Goal: Information Seeking & Learning: Learn about a topic

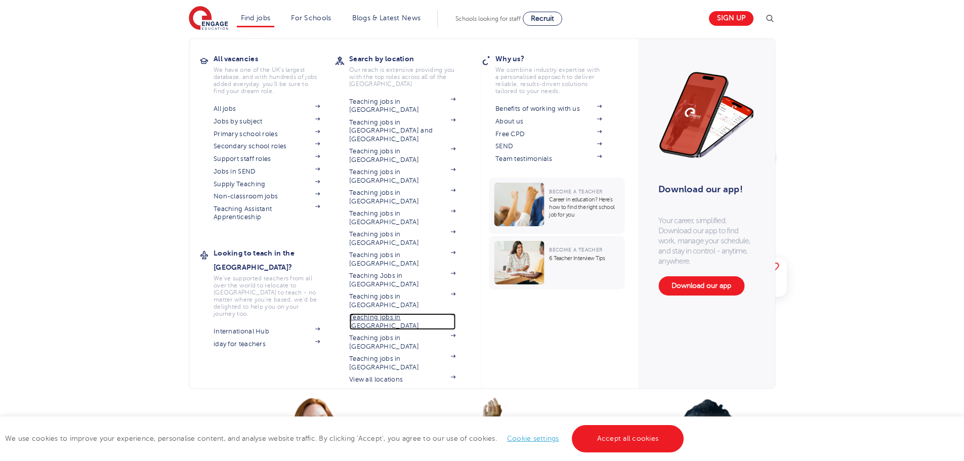
click at [410, 313] on link "Teaching jobs in [GEOGRAPHIC_DATA]" at bounding box center [402, 321] width 106 height 17
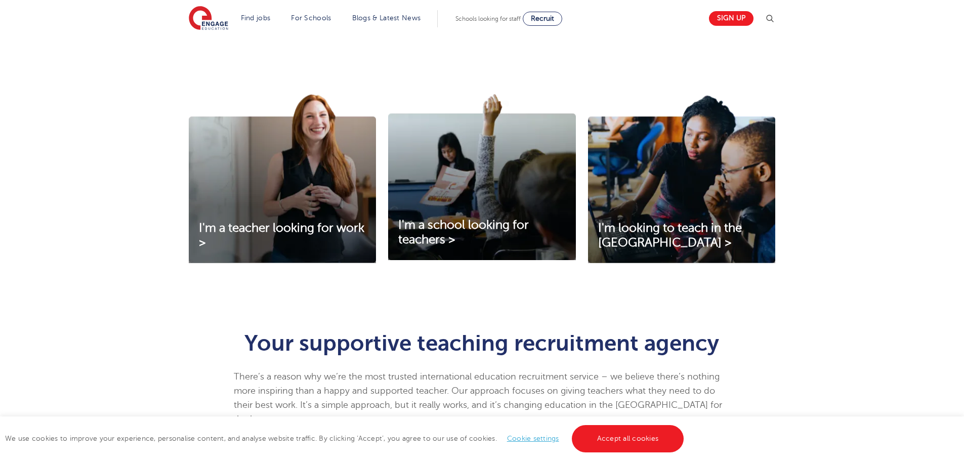
scroll to position [354, 0]
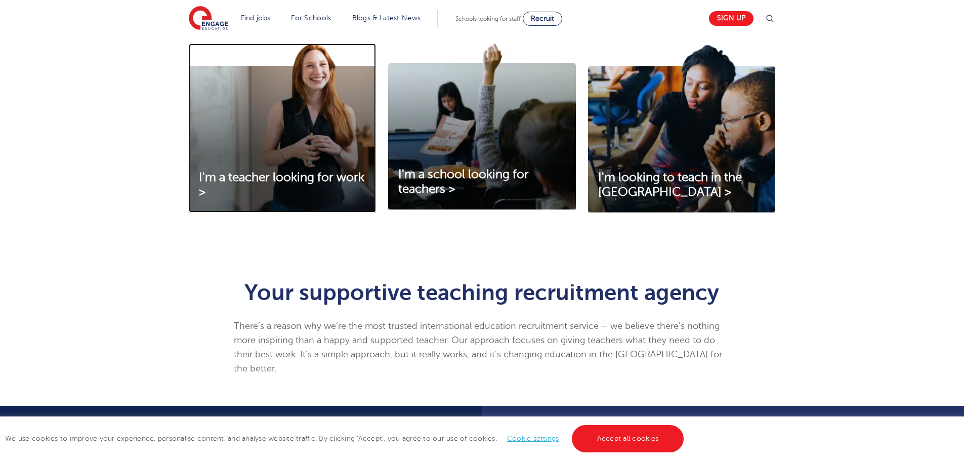
click at [247, 120] on img at bounding box center [282, 128] width 187 height 169
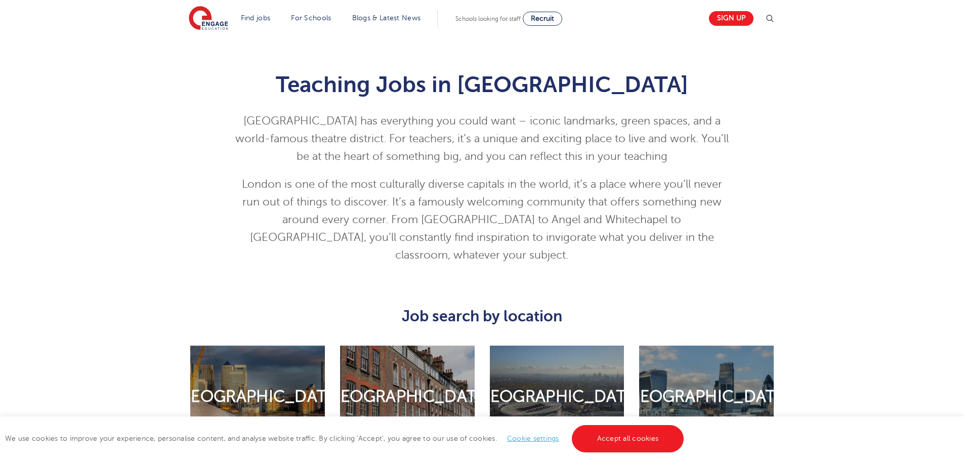
scroll to position [455, 0]
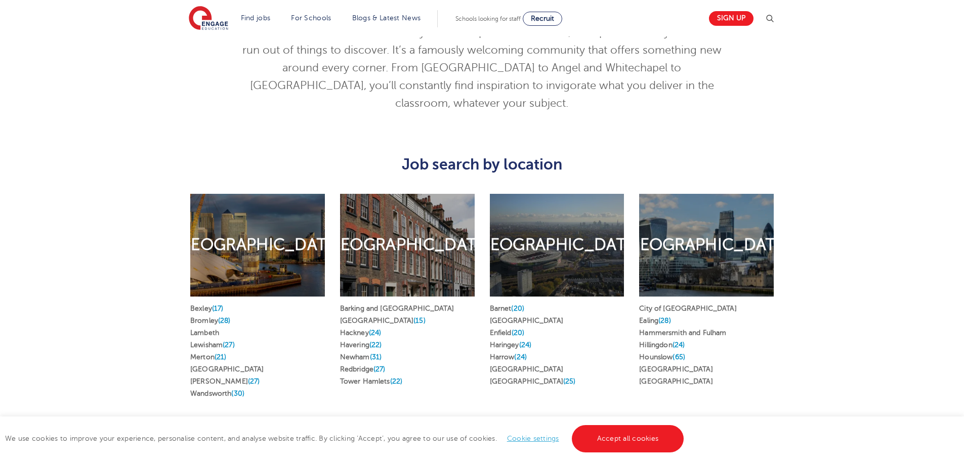
click at [318, 251] on div "South London" at bounding box center [257, 245] width 135 height 103
click at [264, 238] on h2 "South London" at bounding box center [257, 244] width 167 height 21
click at [205, 365] on link "Southwark" at bounding box center [226, 369] width 73 height 8
click at [222, 390] on link "Wandsworth (30)" at bounding box center [217, 394] width 54 height 8
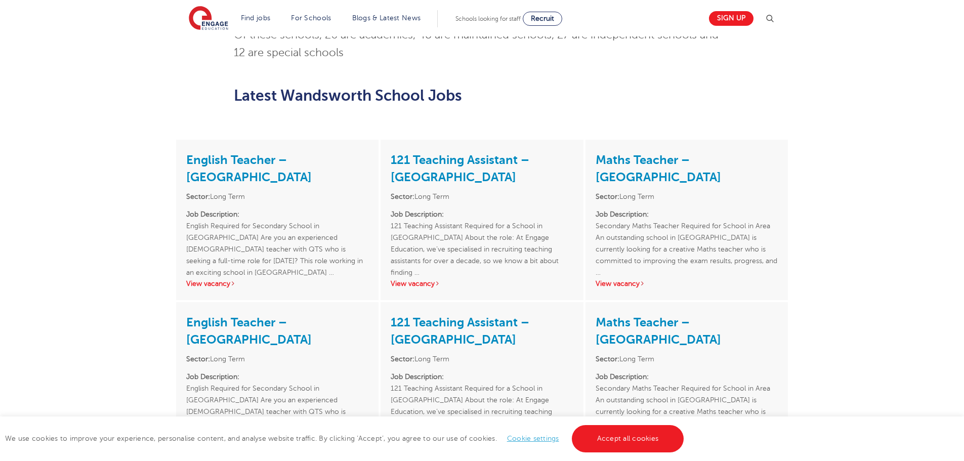
scroll to position [607, 0]
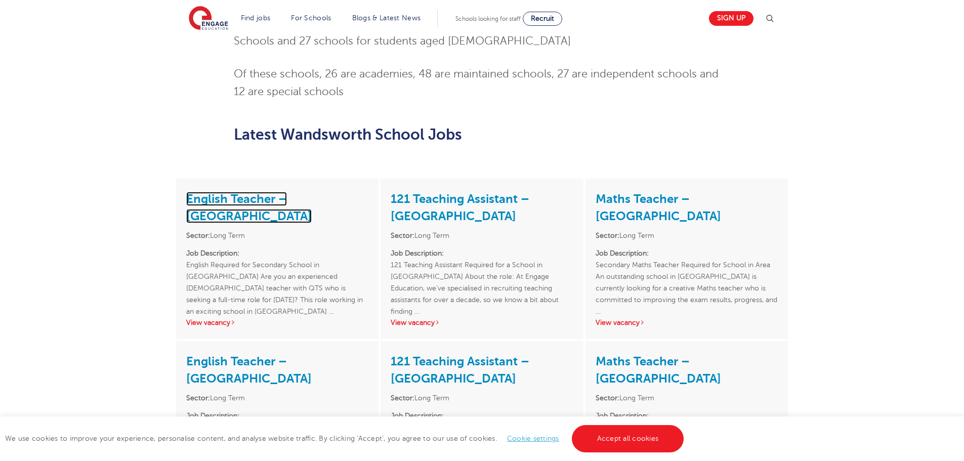
click at [251, 192] on link "English Teacher – Wandsworth" at bounding box center [249, 207] width 126 height 31
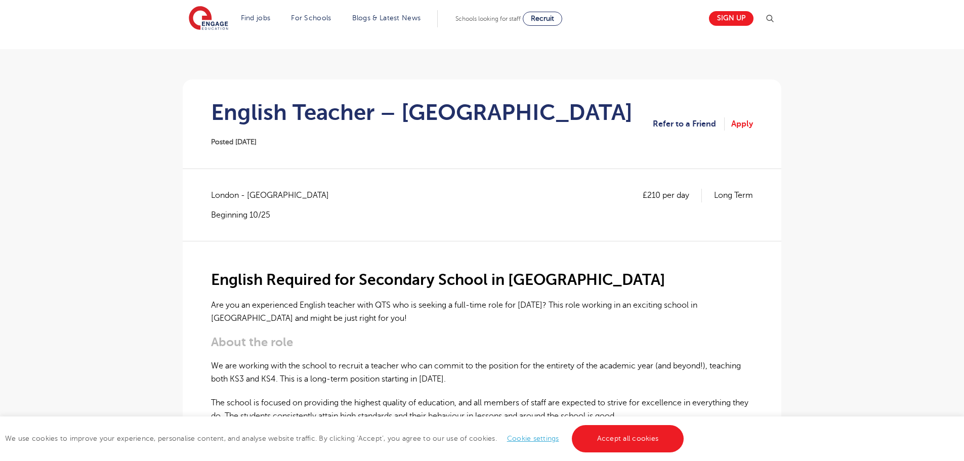
scroll to position [51, 0]
click at [708, 129] on link "Refer to a Friend" at bounding box center [689, 124] width 72 height 13
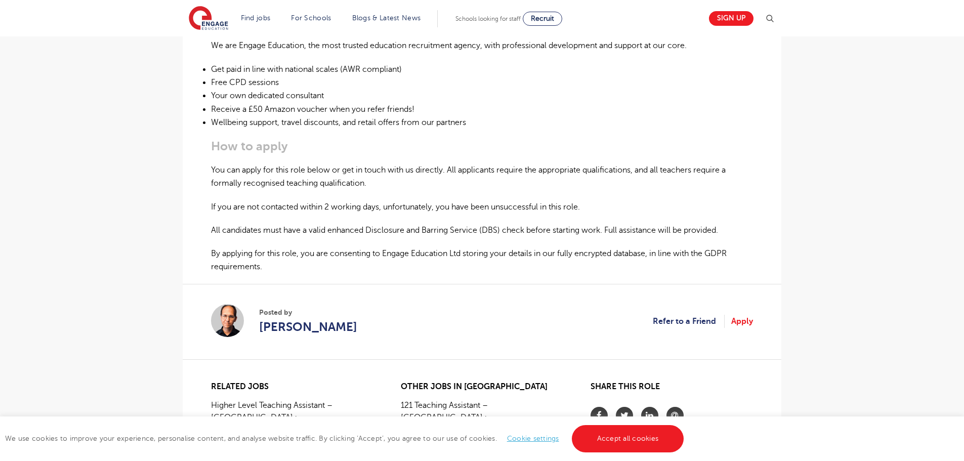
scroll to position [709, 0]
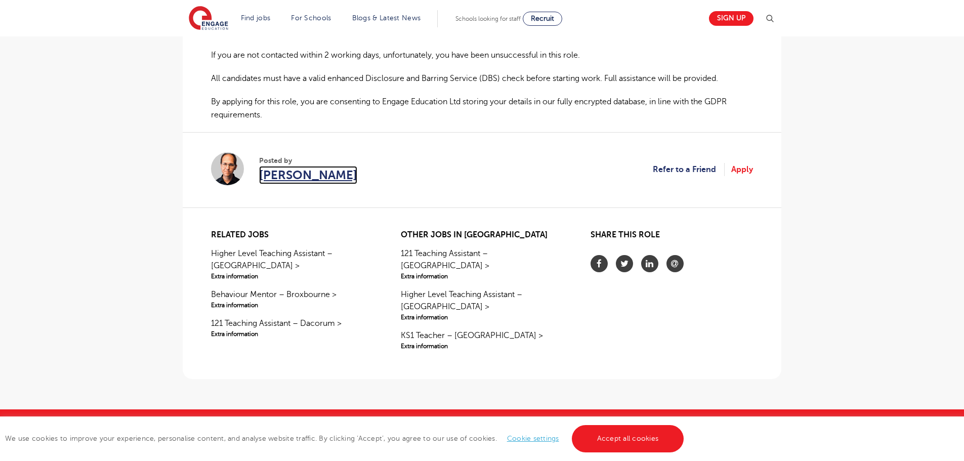
click at [301, 180] on span "Wesley Woolf" at bounding box center [308, 175] width 98 height 18
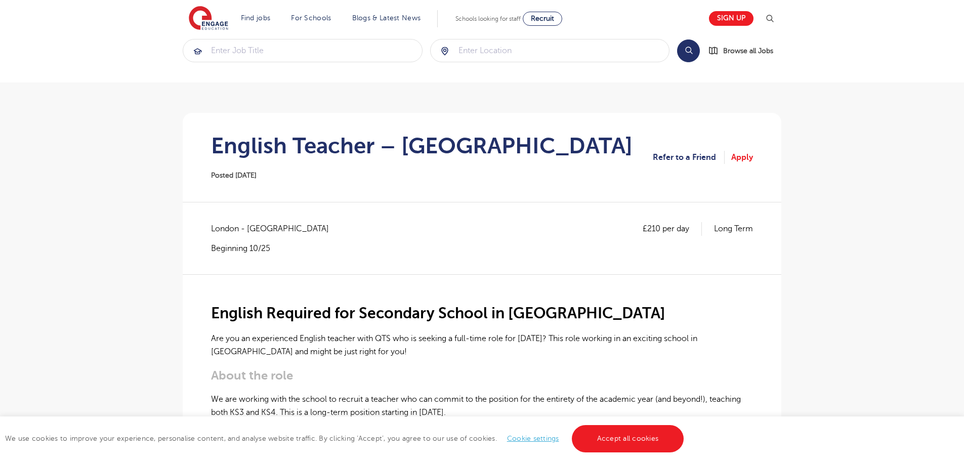
scroll to position [0, 0]
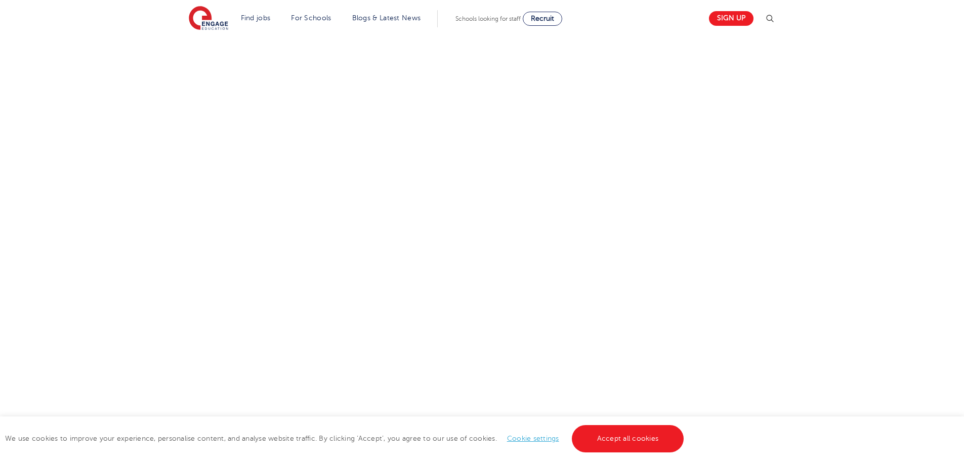
scroll to position [304, 0]
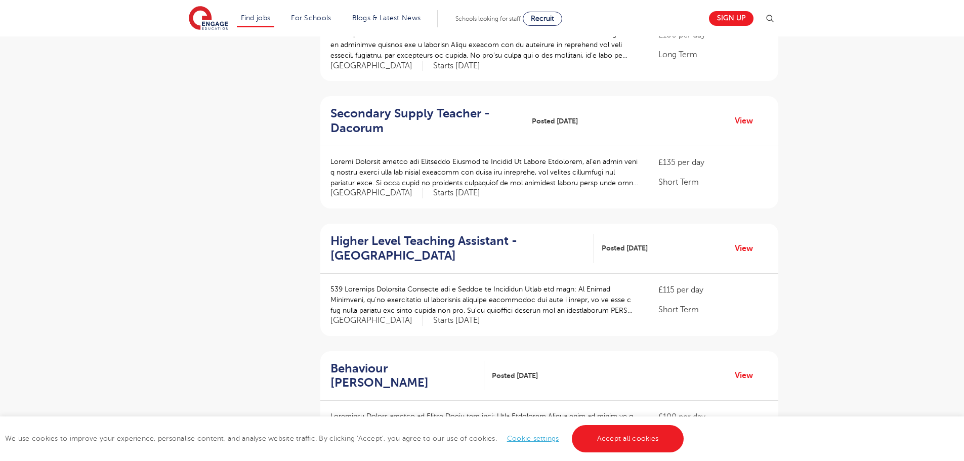
scroll to position [455, 0]
